Goal: Navigation & Orientation: Find specific page/section

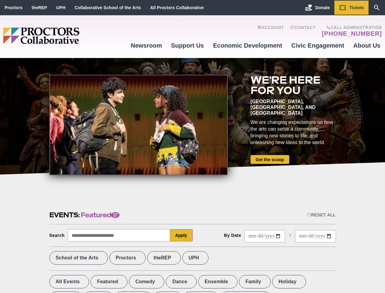
click at [192, 146] on div at bounding box center [138, 125] width 178 height 100
click at [321, 215] on div "Reset All" at bounding box center [321, 214] width 29 height 5
click at [181, 235] on button "Apply" at bounding box center [181, 235] width 23 height 12
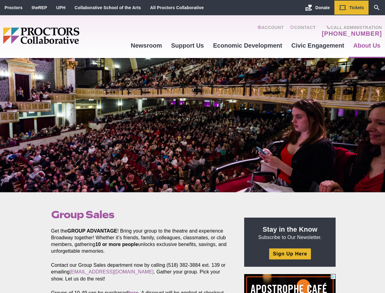
click at [192, 146] on div at bounding box center [192, 125] width 385 height 134
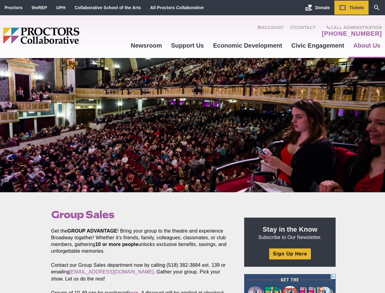
click at [192, 146] on div at bounding box center [192, 125] width 385 height 134
